Goal: Information Seeking & Learning: Learn about a topic

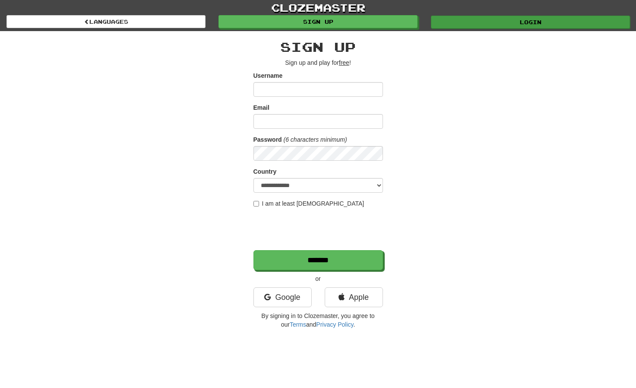
type input "**********"
click at [520, 25] on link "Login" at bounding box center [530, 22] width 199 height 13
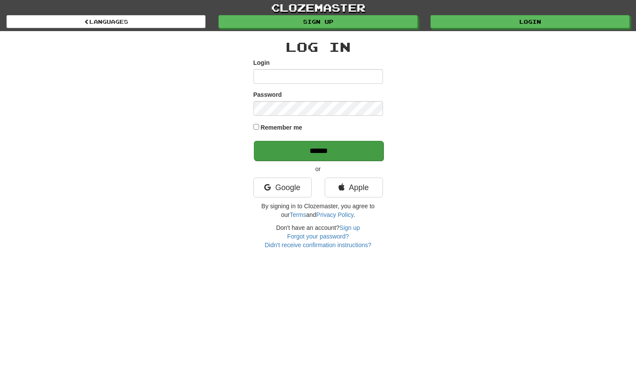
type input "**********"
click at [327, 147] on input "******" at bounding box center [318, 151] width 129 height 20
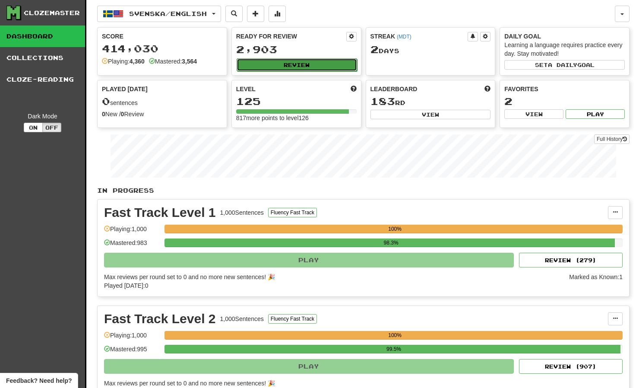
click at [335, 60] on button "Review" at bounding box center [297, 64] width 120 height 13
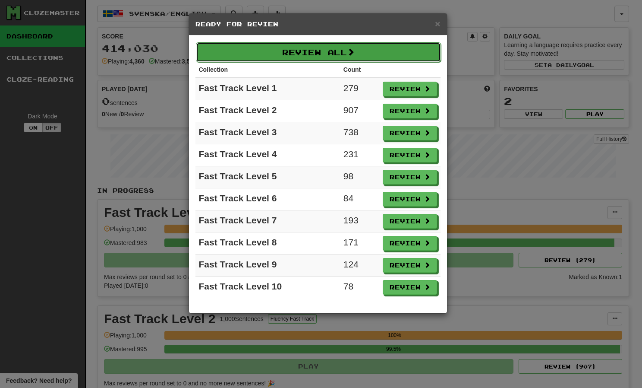
click at [340, 54] on button "Review All" at bounding box center [318, 52] width 245 height 20
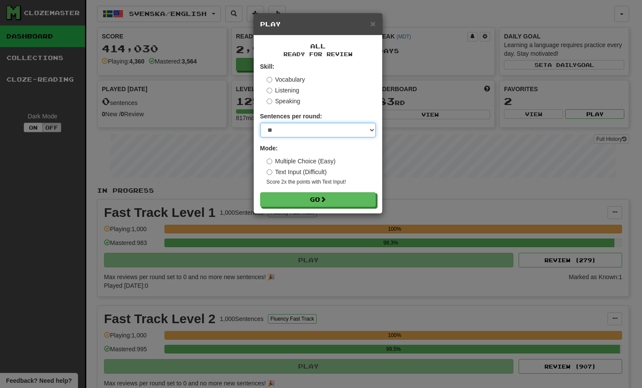
click at [333, 132] on select "* ** ** ** ** ** *** ********" at bounding box center [318, 130] width 116 height 15
select select "***"
click at [260, 123] on select "* ** ** ** ** ** *** ********" at bounding box center [318, 130] width 116 height 15
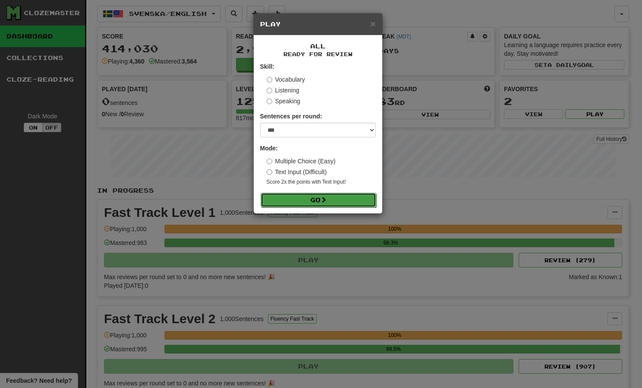
click at [323, 199] on span at bounding box center [324, 199] width 6 height 6
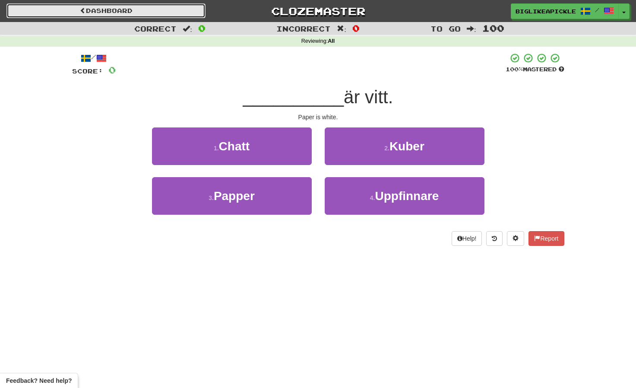
click at [133, 9] on link "Dashboard" at bounding box center [105, 10] width 199 height 15
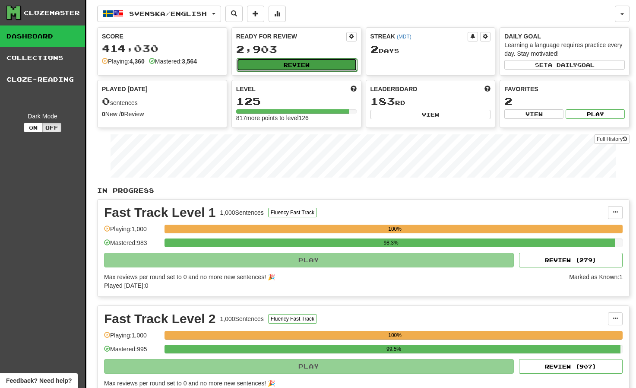
click at [275, 58] on button "Review" at bounding box center [297, 64] width 120 height 13
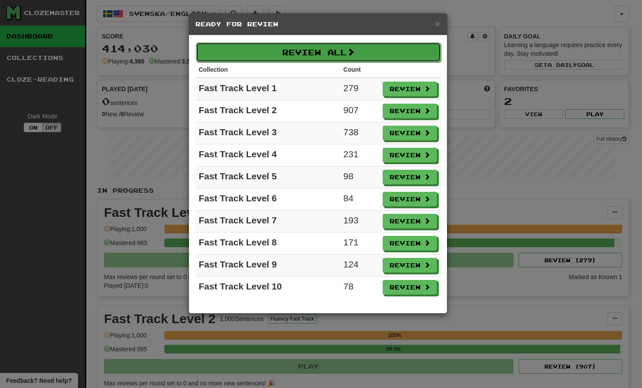
click at [341, 48] on button "Review All" at bounding box center [318, 52] width 245 height 20
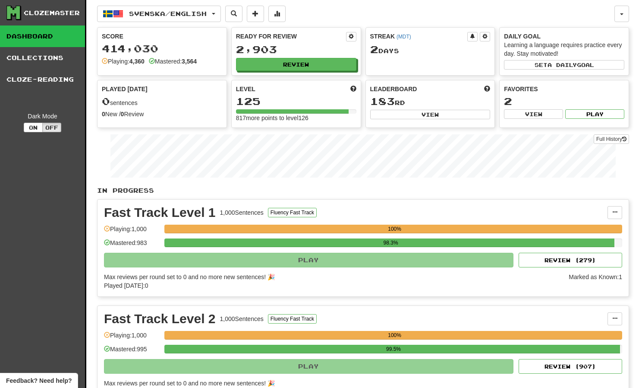
select select "***"
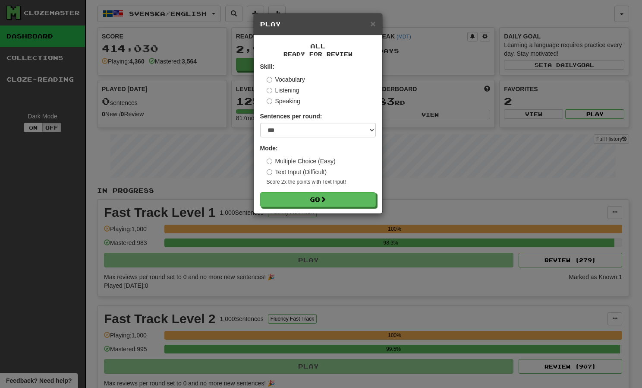
click at [293, 93] on label "Listening" at bounding box center [283, 90] width 33 height 9
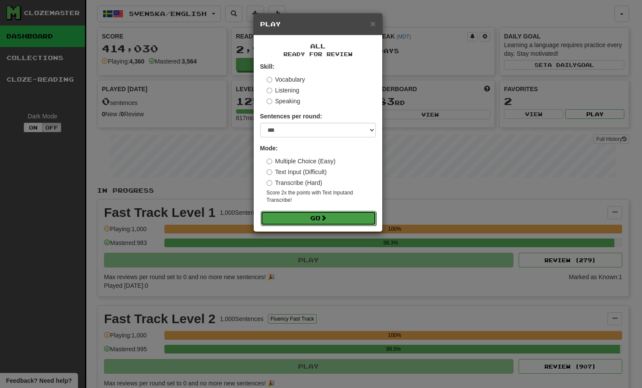
click at [302, 216] on button "Go" at bounding box center [319, 218] width 116 height 15
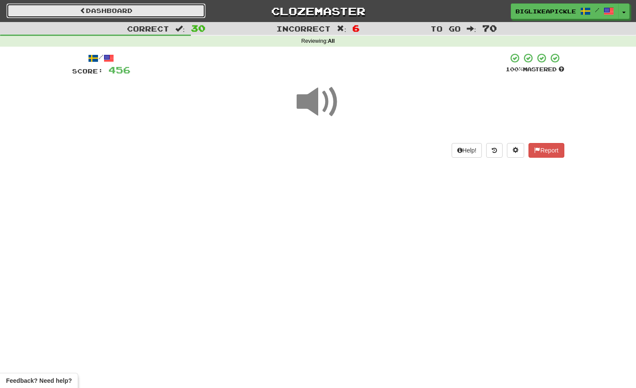
click at [188, 13] on link "Dashboard" at bounding box center [105, 10] width 199 height 15
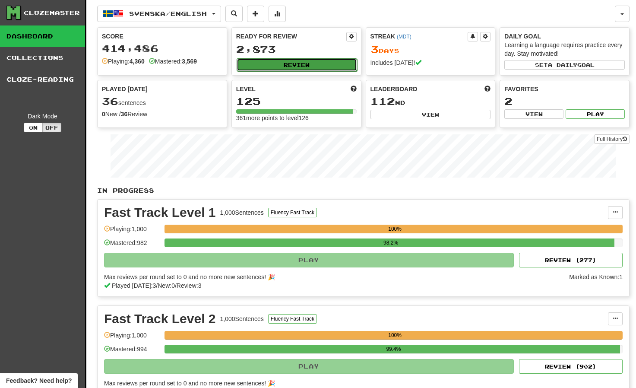
click at [288, 64] on button "Review" at bounding box center [297, 64] width 120 height 13
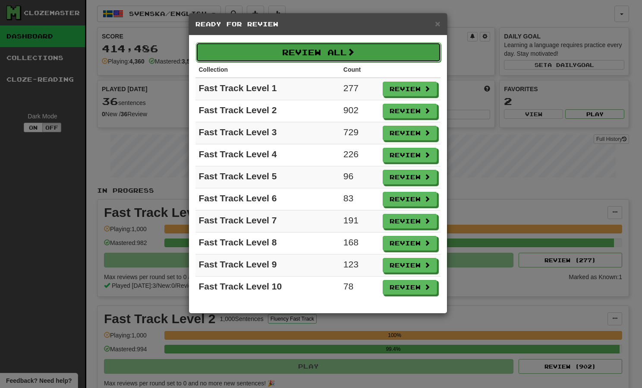
click at [289, 50] on button "Review All" at bounding box center [318, 52] width 245 height 20
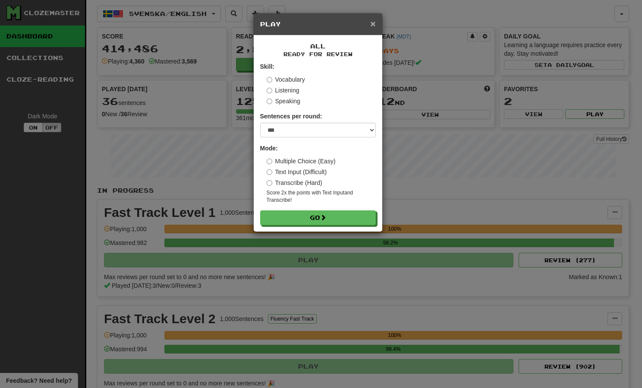
click at [373, 24] on span "×" at bounding box center [372, 24] width 5 height 10
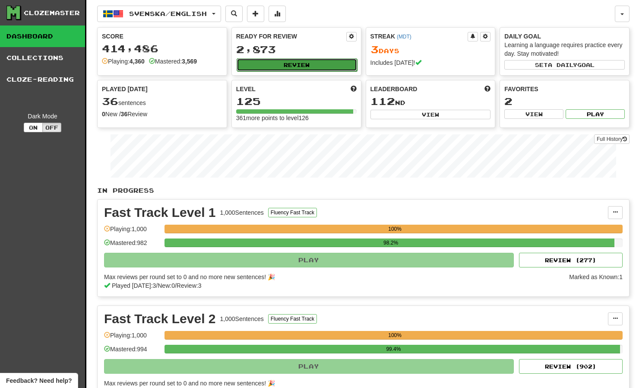
click at [303, 58] on button "Review" at bounding box center [297, 64] width 120 height 13
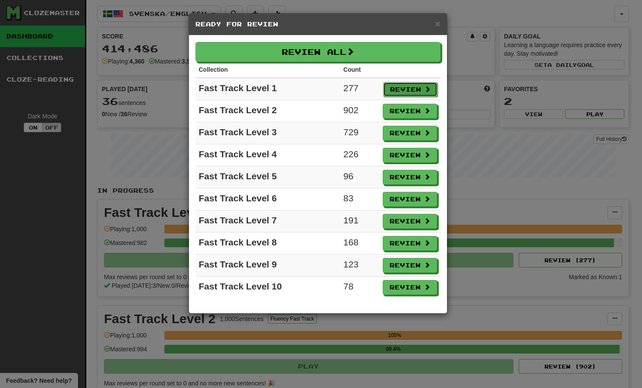
click at [392, 86] on button "Review" at bounding box center [410, 89] width 54 height 15
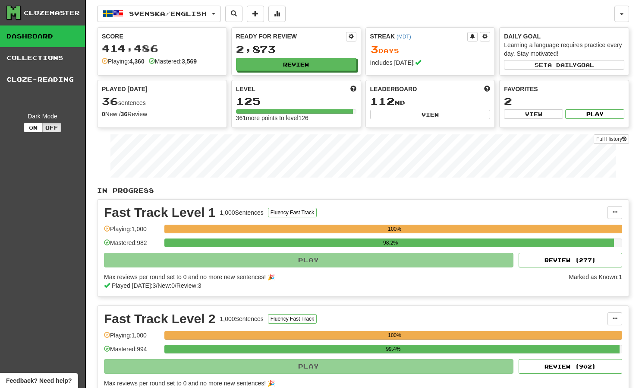
select select "***"
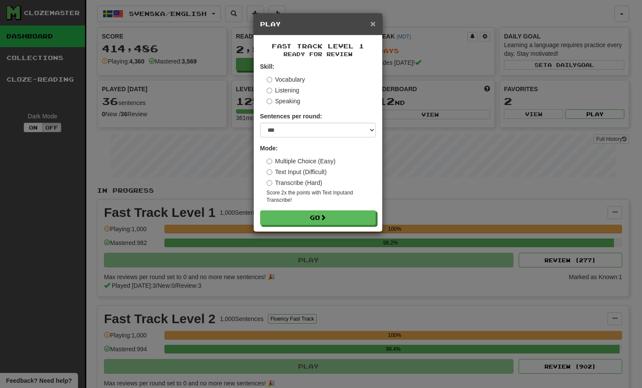
click at [374, 26] on span "×" at bounding box center [372, 24] width 5 height 10
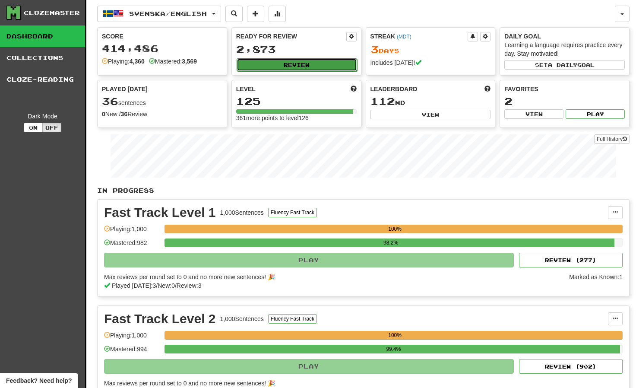
click at [310, 60] on button "Review" at bounding box center [297, 64] width 120 height 13
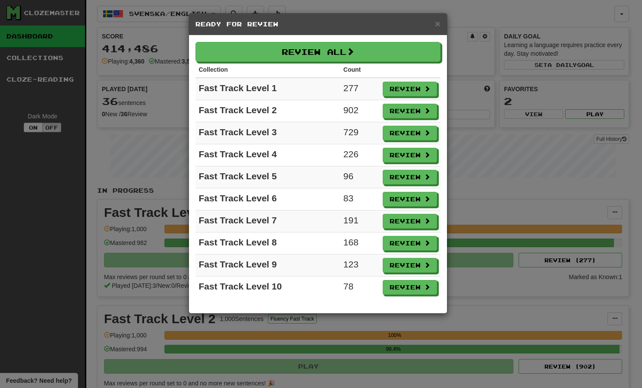
click at [326, 40] on div "Review All Collection Count Fast Track Level 1 277 Review Fast Track Level 2 90…" at bounding box center [318, 174] width 258 height 278
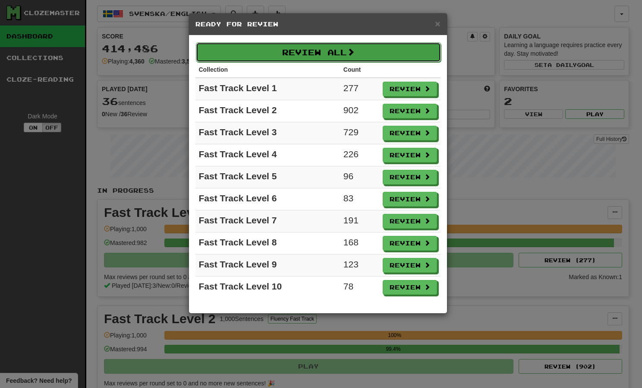
click at [323, 51] on button "Review All" at bounding box center [318, 52] width 245 height 20
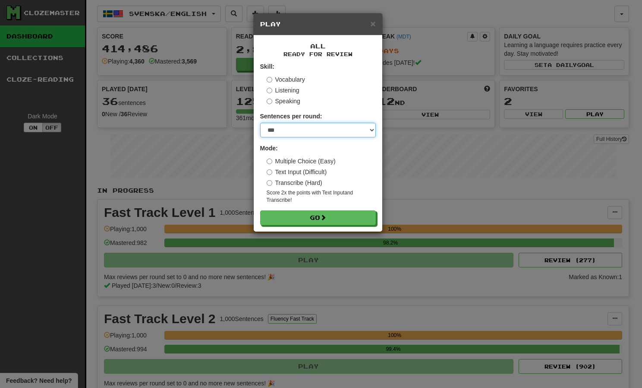
click at [297, 126] on select "* ** ** ** ** ** *** ********" at bounding box center [318, 130] width 116 height 15
select select "********"
click at [260, 123] on select "* ** ** ** ** ** *** ********" at bounding box center [318, 130] width 116 height 15
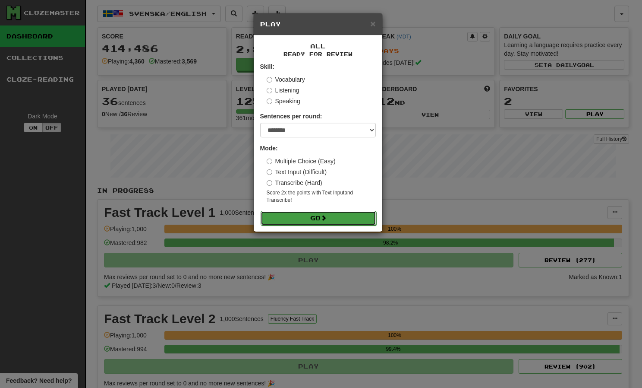
click at [280, 215] on button "Go" at bounding box center [319, 218] width 116 height 15
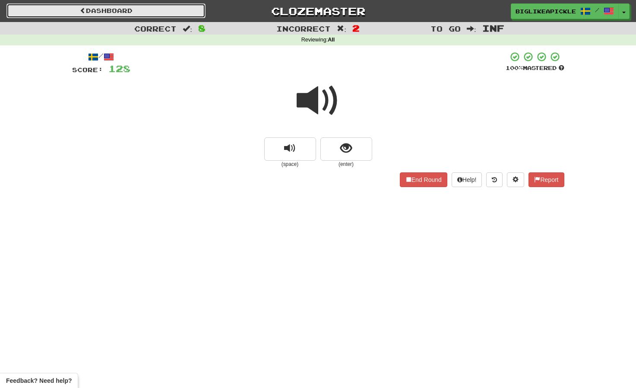
click at [166, 17] on link "Dashboard" at bounding box center [105, 10] width 199 height 15
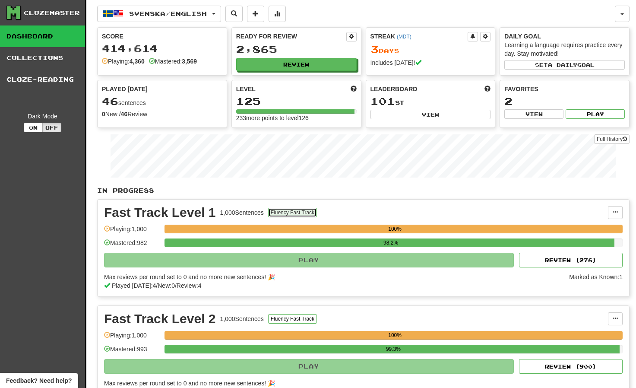
click at [281, 215] on button "Fluency Fast Track" at bounding box center [292, 212] width 49 height 9
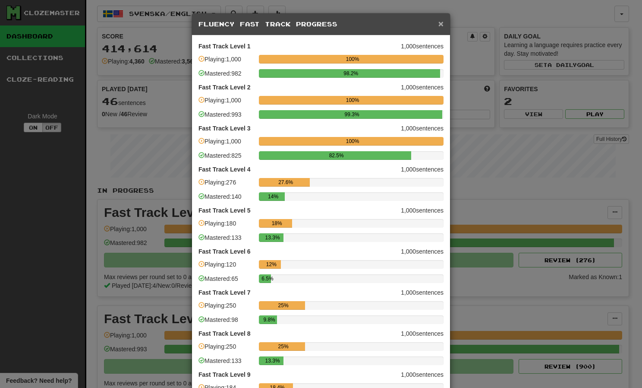
click at [439, 22] on span "×" at bounding box center [441, 24] width 5 height 10
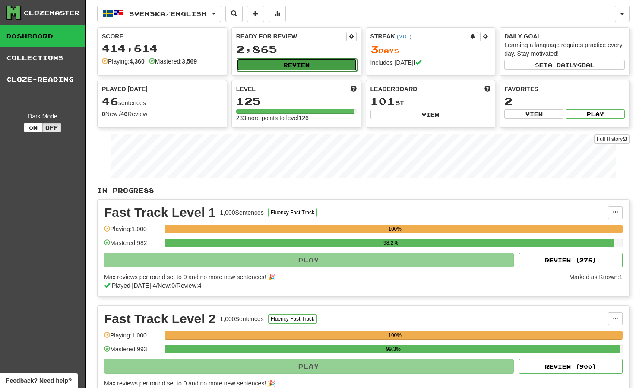
click at [320, 66] on button "Review" at bounding box center [297, 64] width 120 height 13
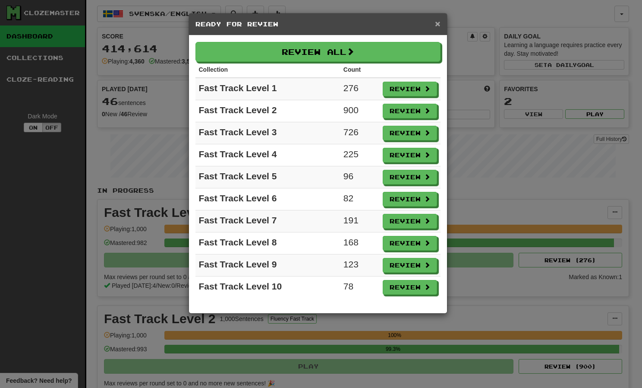
click at [435, 24] on span "×" at bounding box center [437, 24] width 5 height 10
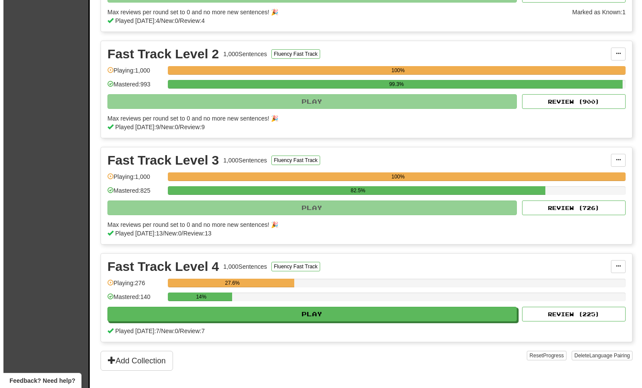
scroll to position [278, 0]
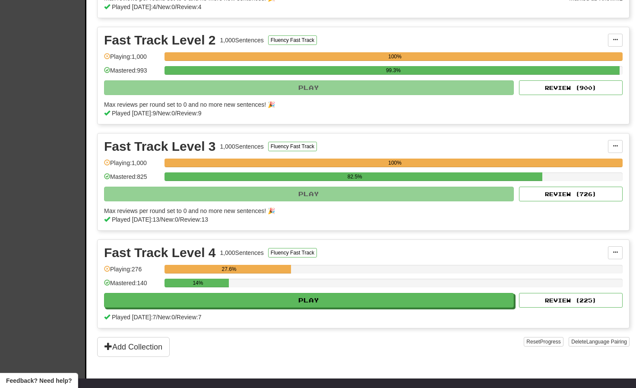
click at [540, 308] on div "Fast Track Level 4 1,000 Sentences Fluency Fast Track Manage Sentences Unpin fr…" at bounding box center [363, 284] width 531 height 88
click at [542, 301] on button "Review ( 225 )" at bounding box center [571, 300] width 104 height 15
select select "********"
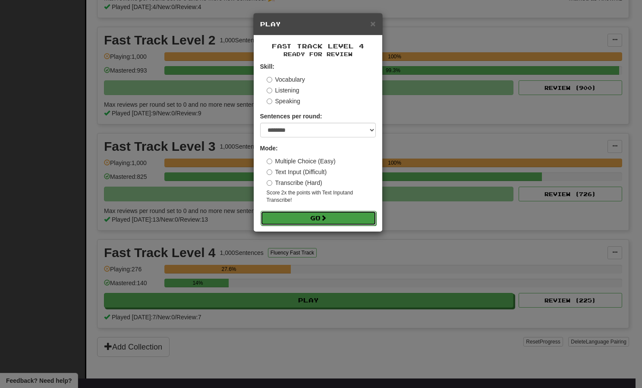
click at [323, 213] on button "Go" at bounding box center [319, 218] width 116 height 15
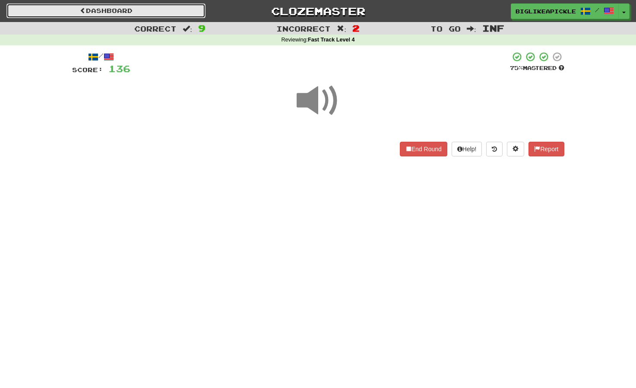
click at [188, 7] on link "Dashboard" at bounding box center [105, 10] width 199 height 15
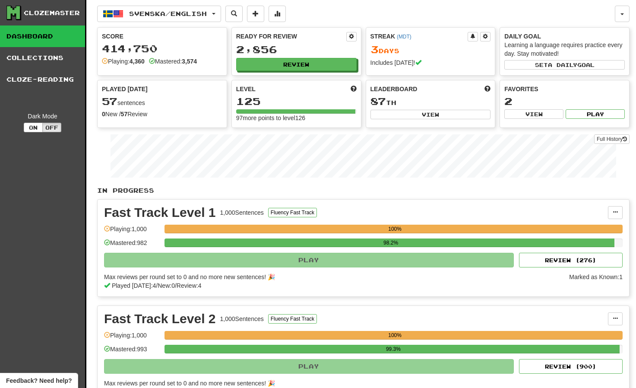
click at [294, 17] on div "Svenska / English English / Svenska Streak: 0 Review: 3 Points [DATE]: 0 Españo…" at bounding box center [356, 14] width 518 height 16
click at [278, 12] on button at bounding box center [276, 14] width 17 height 16
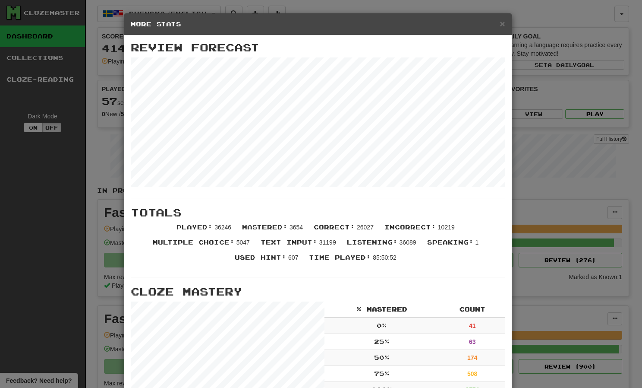
click at [496, 21] on h5 "More Stats" at bounding box center [318, 24] width 375 height 9
click at [500, 22] on span "×" at bounding box center [502, 24] width 5 height 10
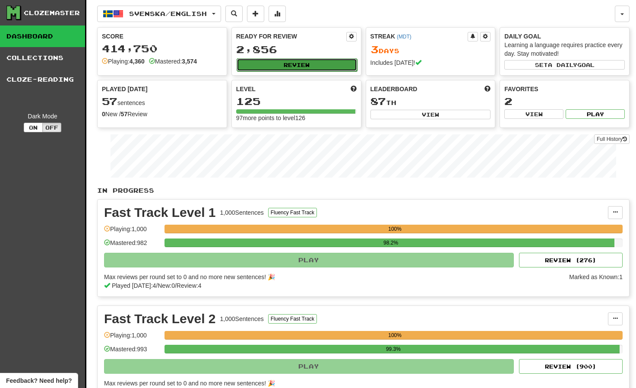
click at [286, 61] on button "Review" at bounding box center [297, 64] width 120 height 13
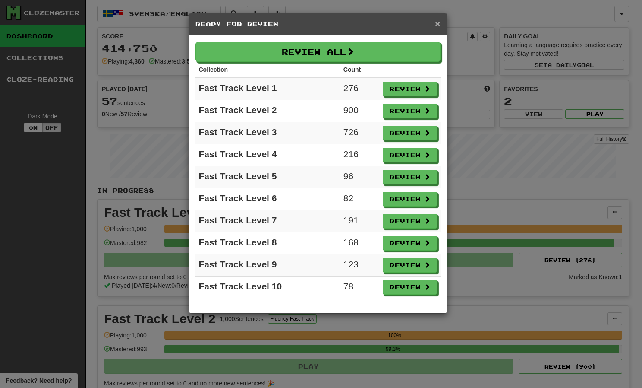
click at [437, 25] on span "×" at bounding box center [437, 24] width 5 height 10
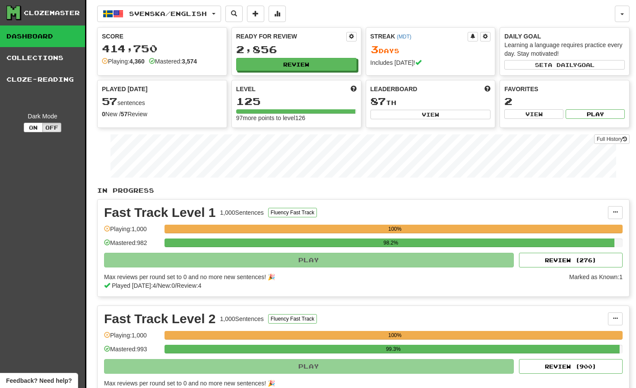
click at [61, 32] on link "Dashboard" at bounding box center [42, 36] width 85 height 22
click at [191, 12] on span "Svenska / English" at bounding box center [168, 13] width 78 height 7
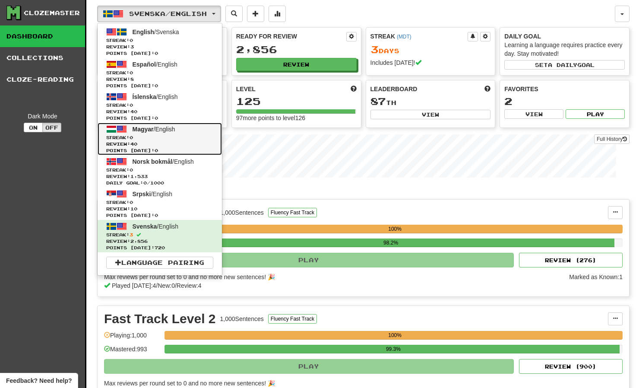
click at [161, 123] on link "Magyar / English Streak: 0 Review: 40 Points [DATE]: 0" at bounding box center [160, 139] width 124 height 32
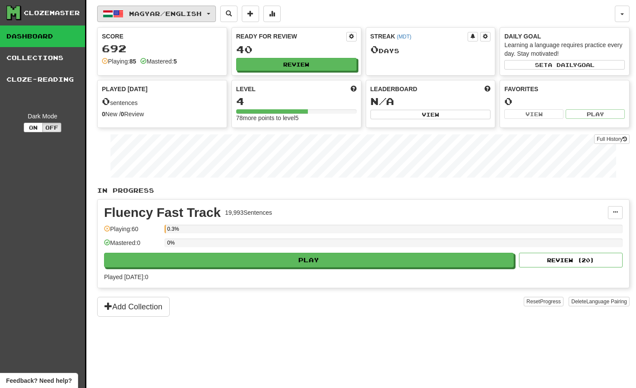
click at [182, 16] on span "Magyar / English" at bounding box center [165, 13] width 73 height 7
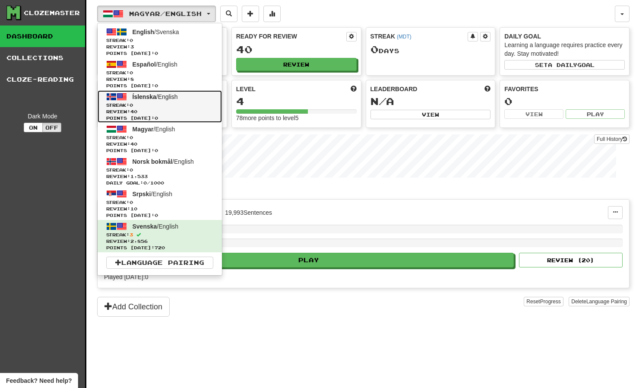
click at [160, 110] on span "Review: 40" at bounding box center [159, 111] width 107 height 6
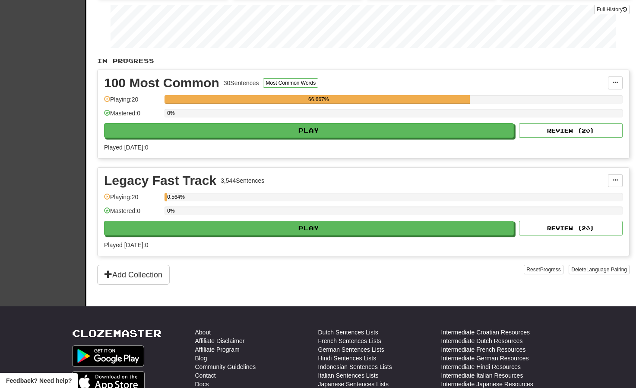
scroll to position [128, 0]
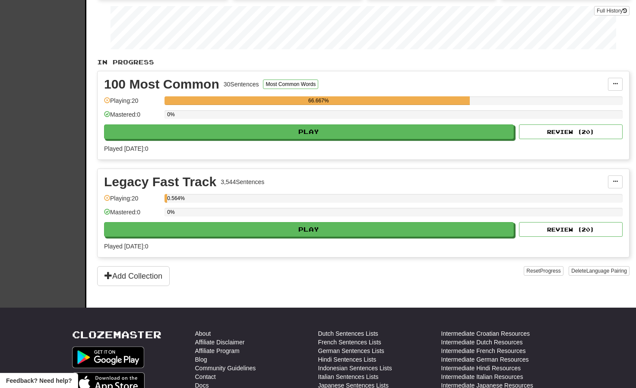
click at [287, 79] on div "100 Most Common 30 Sentences Most Common Words" at bounding box center [356, 84] width 504 height 13
click at [287, 82] on button "Most Common Words" at bounding box center [290, 83] width 55 height 9
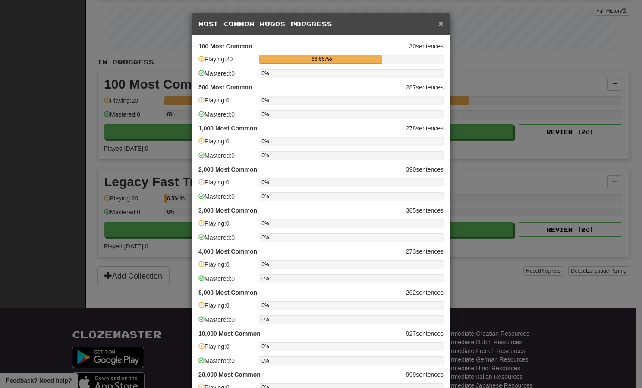
click at [439, 24] on span "×" at bounding box center [441, 24] width 5 height 10
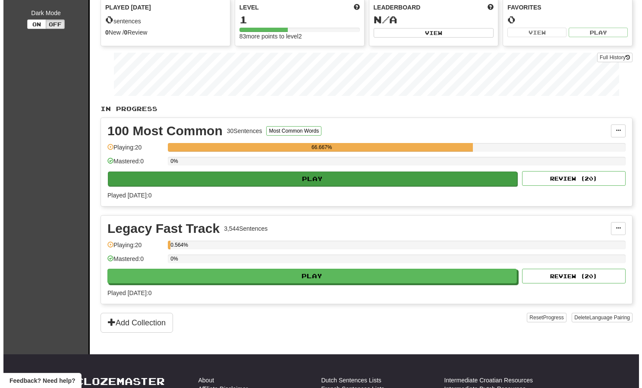
scroll to position [81, 0]
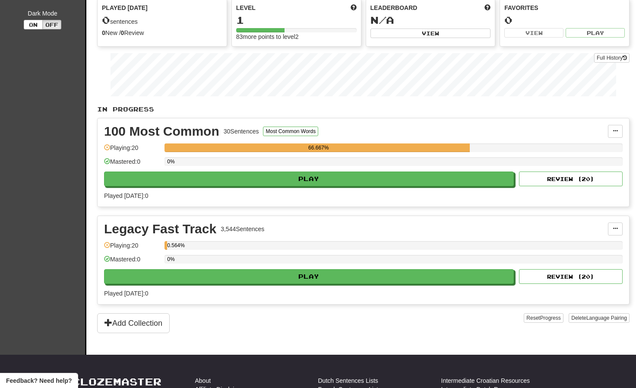
click at [607, 228] on div "Legacy Fast Track 3,544 Sentences" at bounding box center [356, 228] width 504 height 13
click at [612, 228] on button at bounding box center [615, 228] width 15 height 13
click at [585, 243] on span "Manage Sentences" at bounding box center [578, 244] width 52 height 7
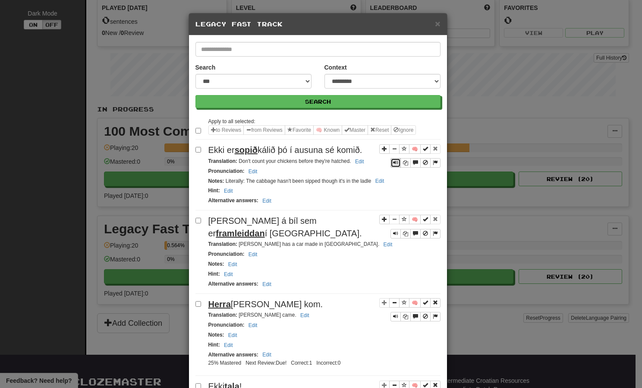
click at [393, 164] on span "Sentence controls" at bounding box center [395, 162] width 5 height 5
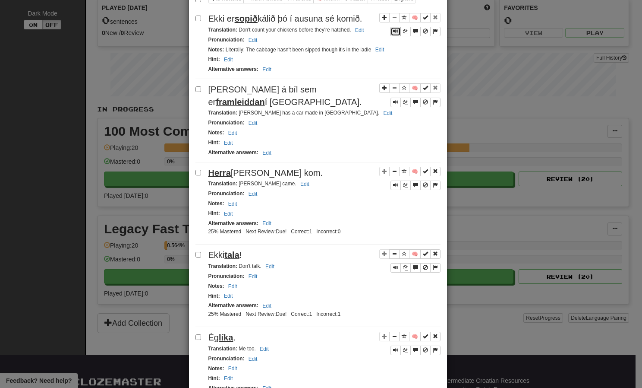
scroll to position [132, 0]
click at [393, 181] on span "Sentence controls" at bounding box center [395, 183] width 5 height 5
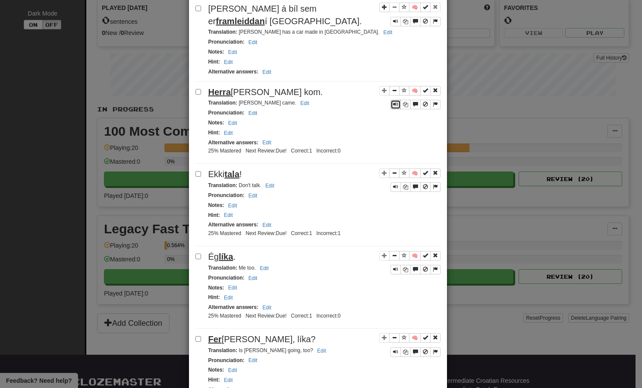
scroll to position [214, 0]
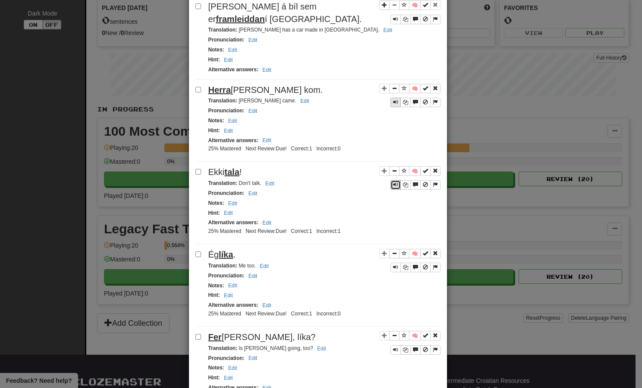
click at [393, 182] on span "Sentence controls" at bounding box center [395, 184] width 5 height 5
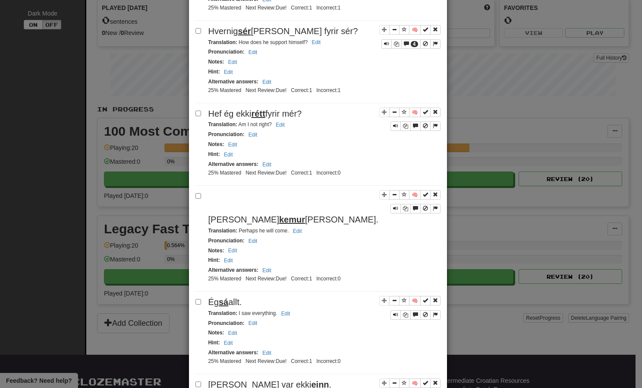
scroll to position [615, 0]
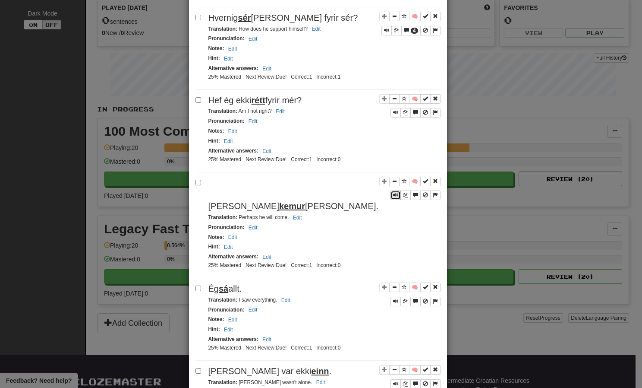
click at [393, 192] on span "Sentence controls" at bounding box center [395, 194] width 5 height 5
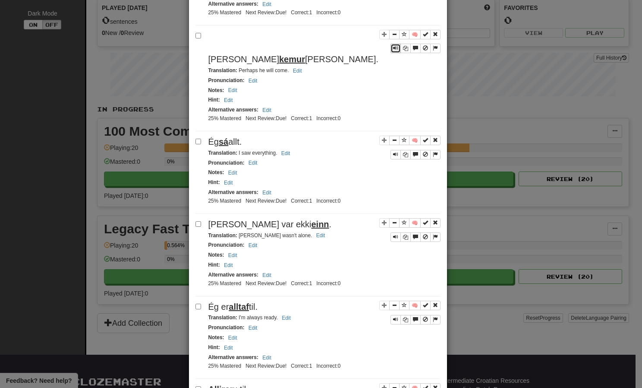
scroll to position [764, 0]
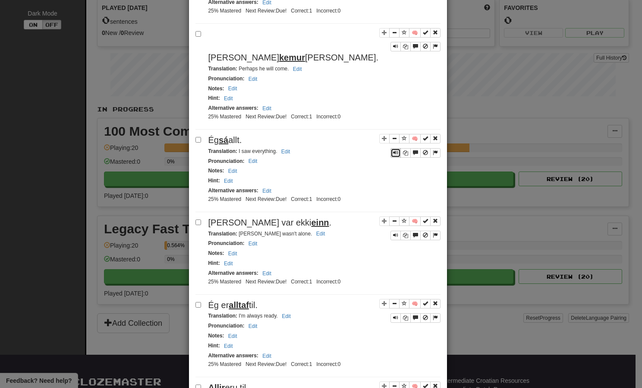
click at [394, 150] on span "Sentence controls" at bounding box center [395, 152] width 5 height 5
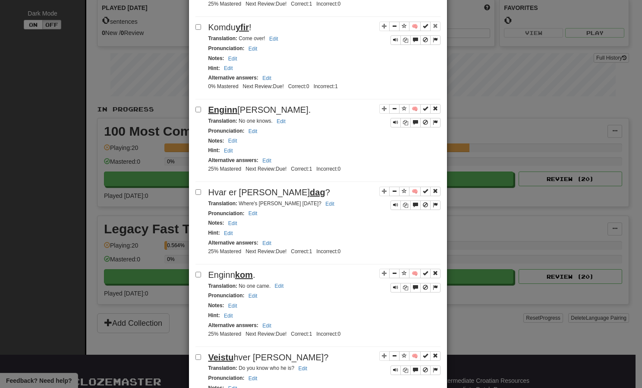
scroll to position [1289, 0]
click at [393, 202] on span "Sentence controls" at bounding box center [395, 204] width 5 height 5
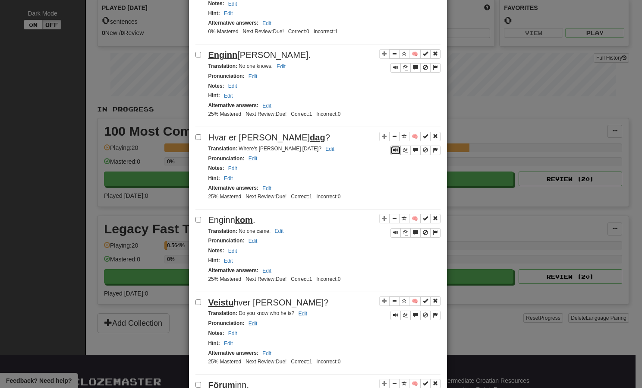
scroll to position [1454, 0]
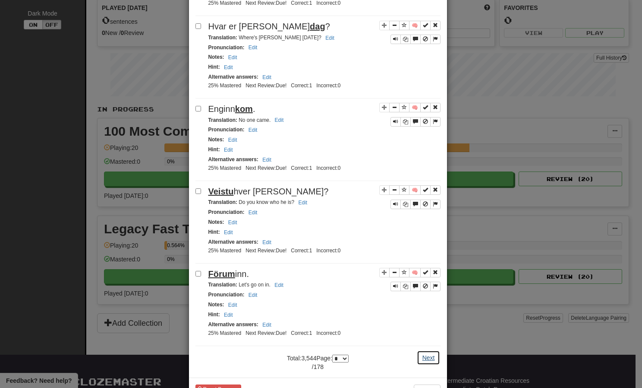
click at [420, 350] on button "Next" at bounding box center [429, 357] width 24 height 15
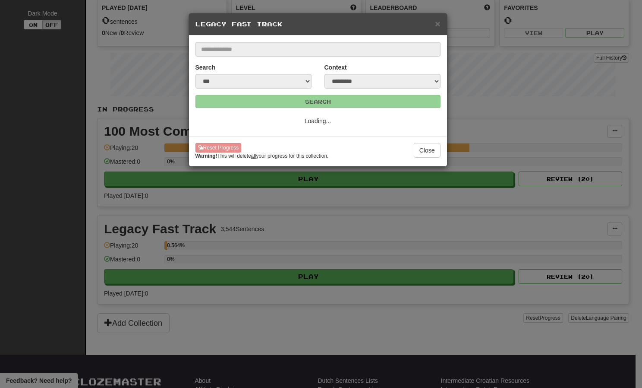
select select "*"
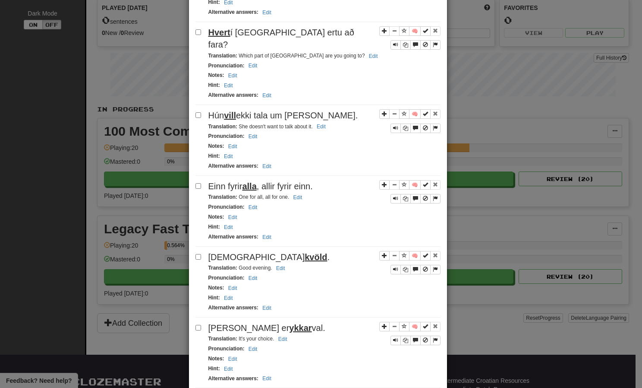
scroll to position [790, 0]
click at [391, 193] on button "Sentence controls" at bounding box center [396, 197] width 10 height 9
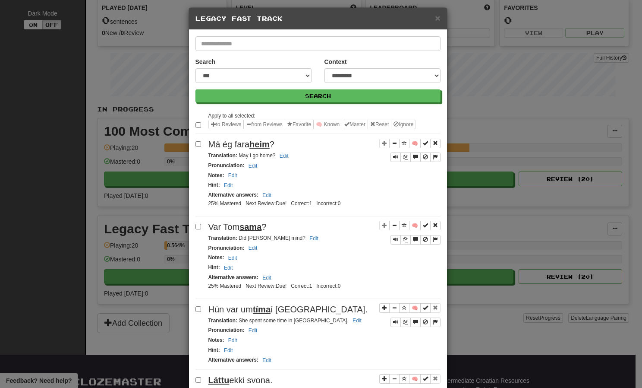
scroll to position [0, 0]
